Goal: Check status: Check status

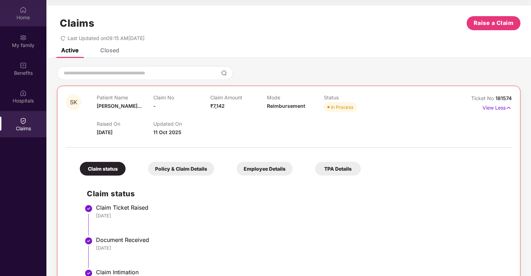
click at [31, 6] on div "Home" at bounding box center [23, 13] width 46 height 26
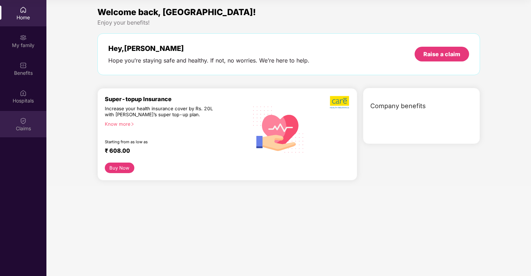
click at [23, 126] on div "Claims" at bounding box center [23, 128] width 46 height 7
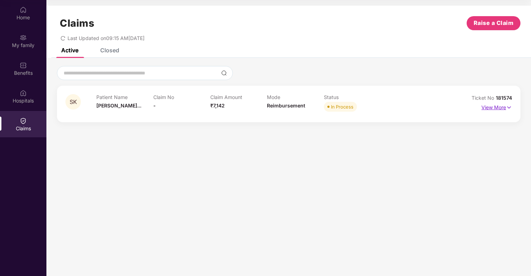
click at [501, 108] on p "View More" at bounding box center [496, 106] width 31 height 9
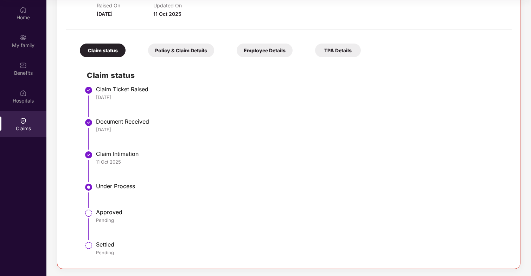
scroll to position [118, 0]
click at [264, 53] on div "Employee Details" at bounding box center [265, 51] width 56 height 14
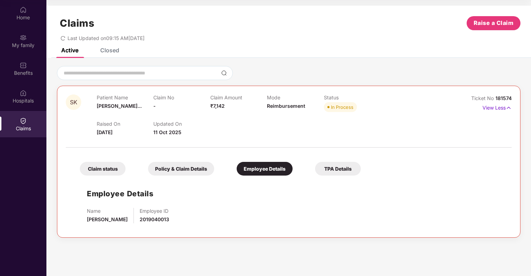
click at [324, 169] on div "TPA Details" at bounding box center [338, 169] width 46 height 14
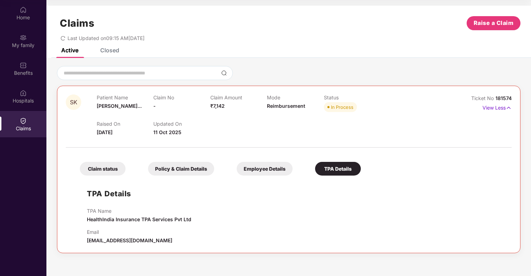
click at [90, 181] on div "TPA Details TPA Name HealthIndia Insurance TPA Services Pvt Ltd Email [EMAIL_AD…" at bounding box center [289, 211] width 432 height 65
click at [101, 168] on div "Claim status" at bounding box center [103, 169] width 46 height 14
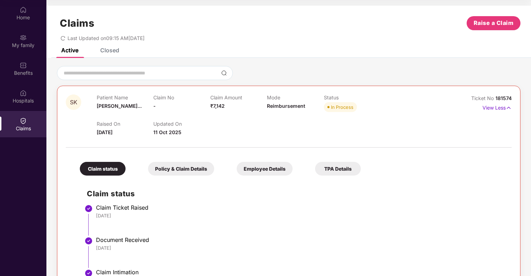
click at [171, 170] on div "Policy & Claim Details" at bounding box center [181, 169] width 66 height 14
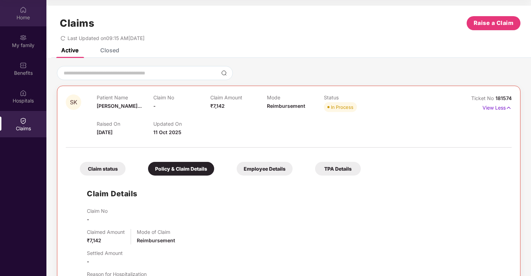
click at [27, 17] on div "Home" at bounding box center [23, 17] width 46 height 7
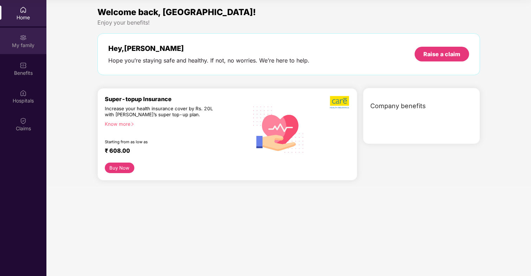
click at [35, 44] on div "My family" at bounding box center [23, 45] width 46 height 7
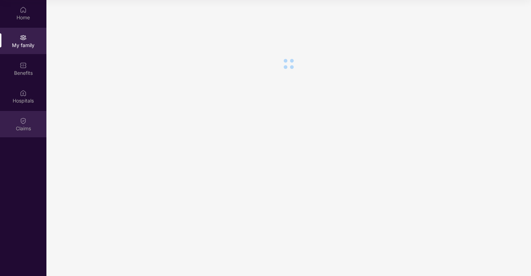
click at [24, 122] on img at bounding box center [23, 120] width 7 height 7
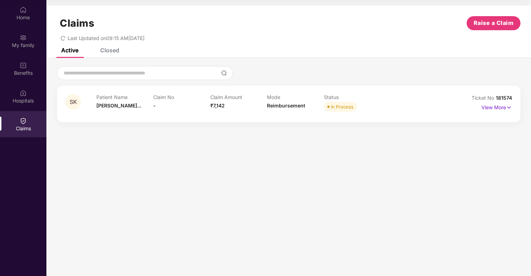
click at [508, 112] on div "View More" at bounding box center [496, 107] width 31 height 11
click at [502, 107] on p "View More" at bounding box center [496, 106] width 31 height 9
